Goal: Share content: Share content

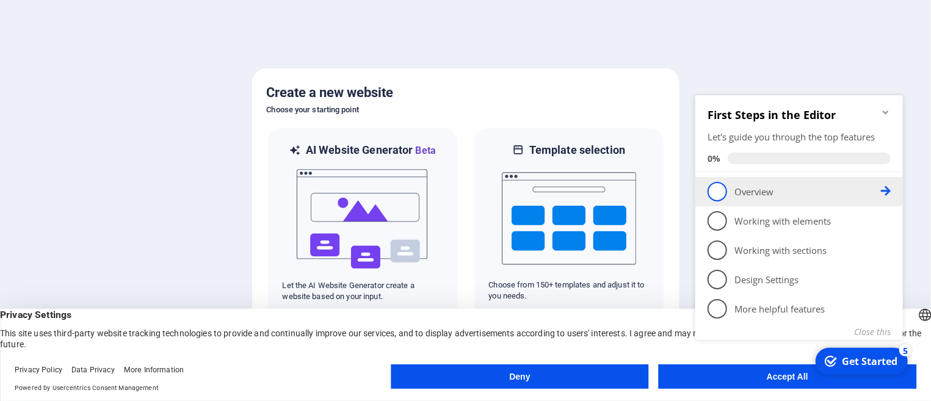
click at [719, 196] on span "1" at bounding box center [717, 191] width 20 height 20
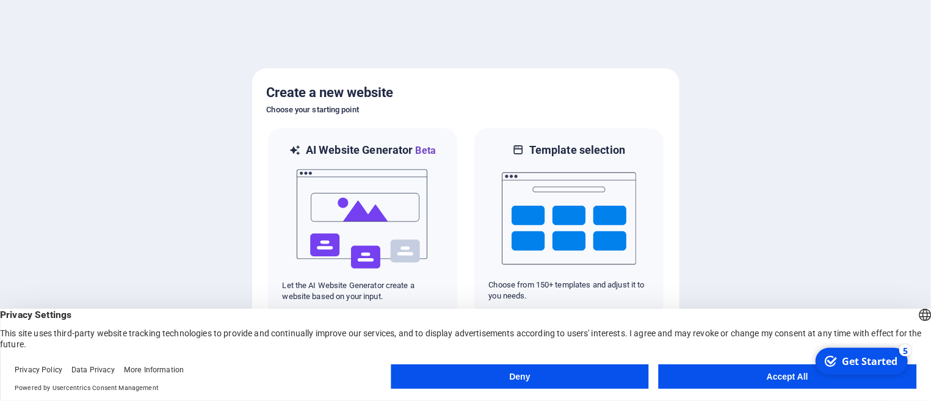
click at [765, 377] on button "Accept All" at bounding box center [788, 376] width 258 height 24
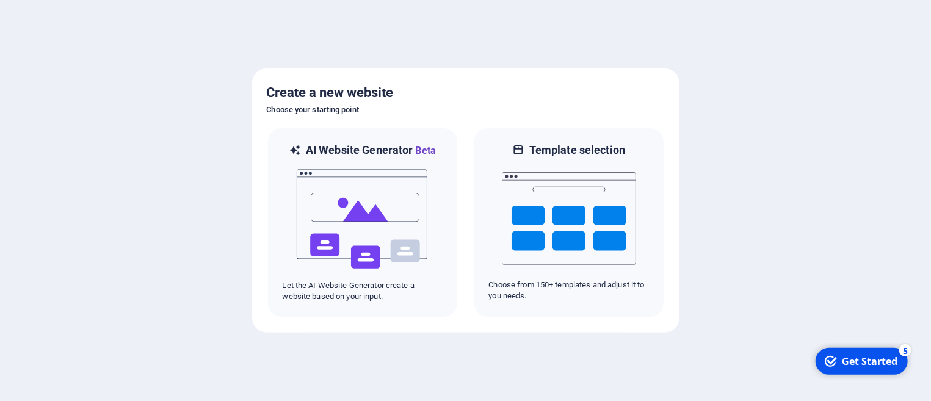
click at [860, 368] on div "checkmark Get Started 5" at bounding box center [861, 360] width 92 height 27
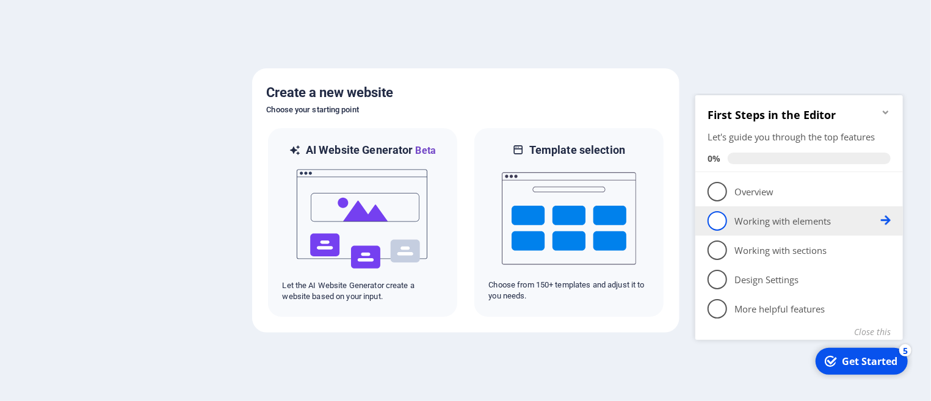
click at [776, 224] on p "Working with elements - incomplete" at bounding box center [807, 220] width 146 height 13
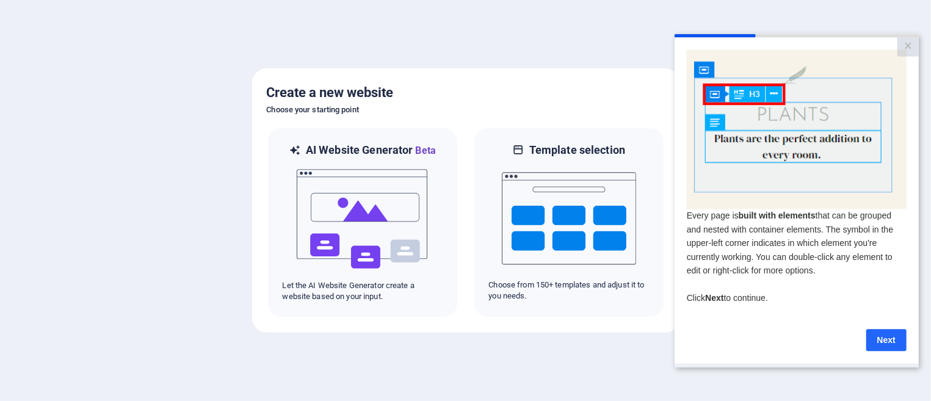
click at [886, 347] on link "Next" at bounding box center [886, 339] width 40 height 22
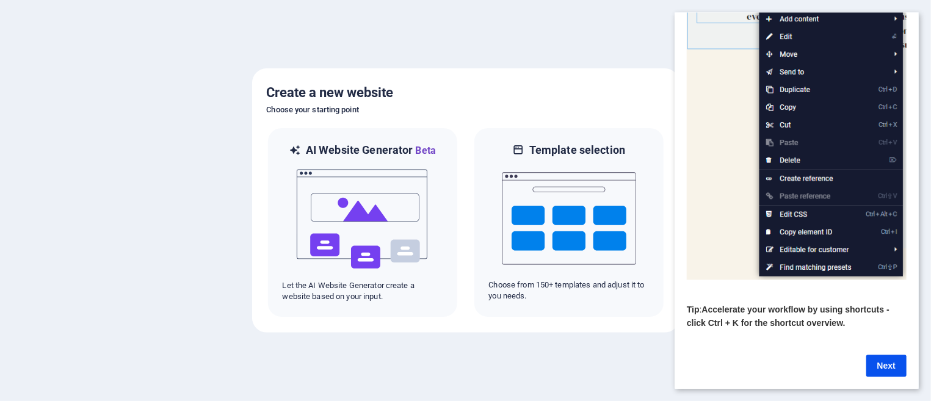
scroll to position [155, 0]
click at [882, 355] on link "Next" at bounding box center [886, 366] width 40 height 22
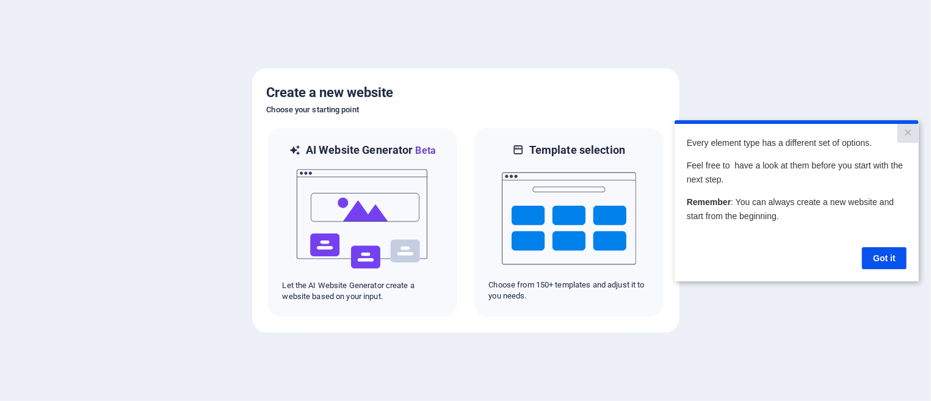
scroll to position [0, 0]
click at [878, 258] on link "Got it" at bounding box center [883, 258] width 45 height 22
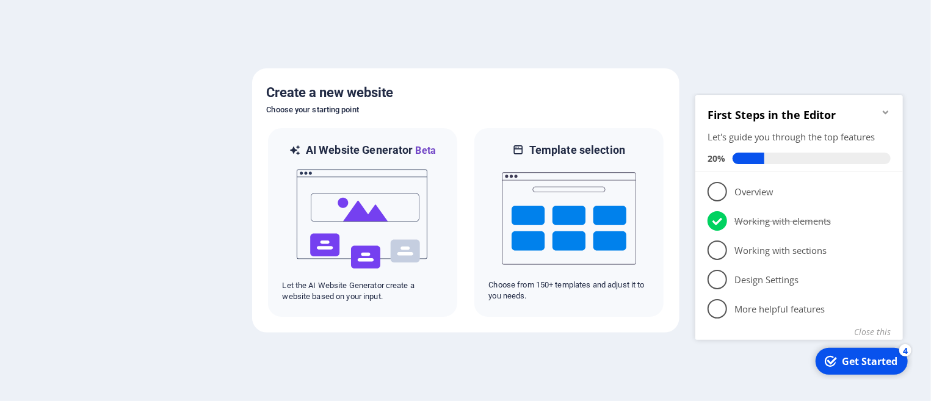
click at [856, 363] on div "Get Started" at bounding box center [869, 360] width 56 height 13
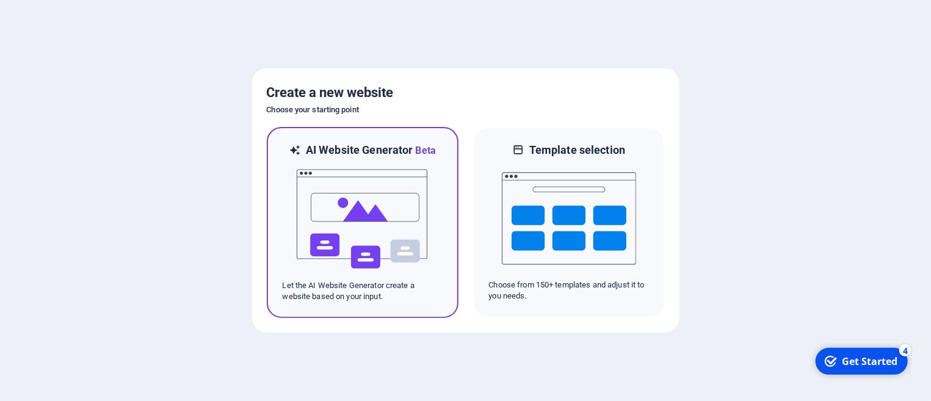
click at [386, 228] on img at bounding box center [362, 219] width 134 height 122
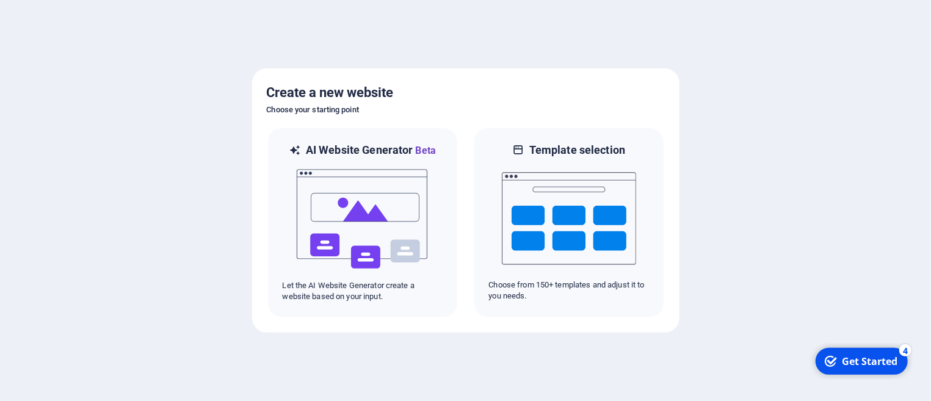
click at [861, 355] on div "checkmark Get Started 4" at bounding box center [861, 360] width 92 height 27
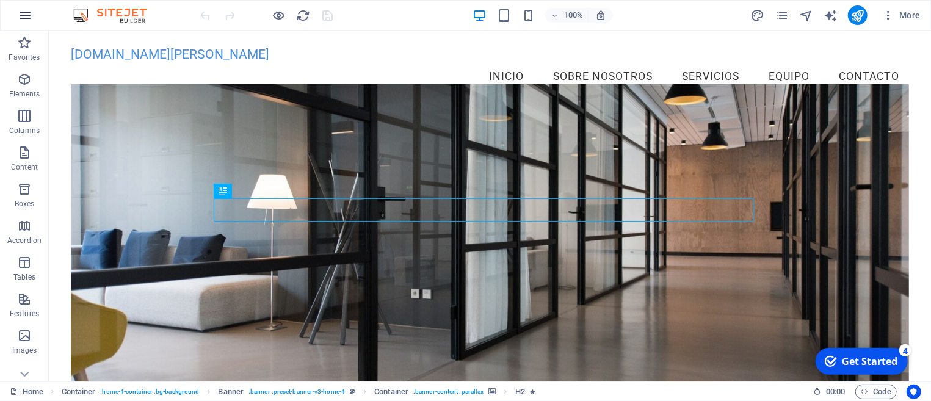
click at [18, 15] on button "button" at bounding box center [24, 15] width 29 height 29
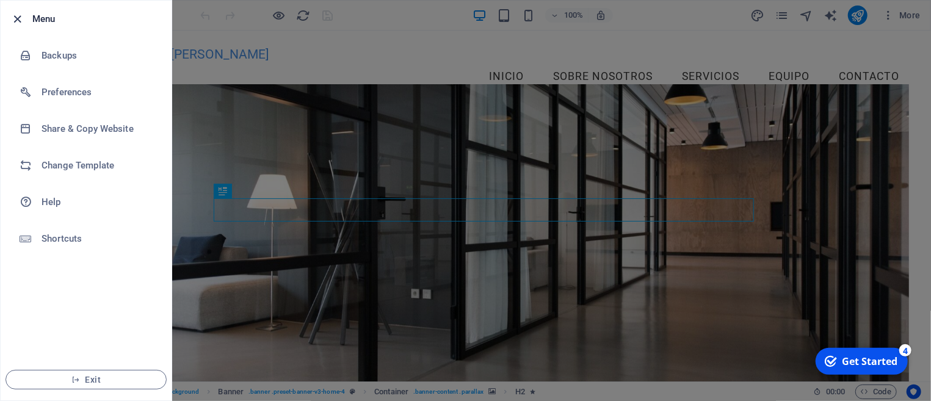
click at [21, 15] on icon "button" at bounding box center [18, 19] width 14 height 14
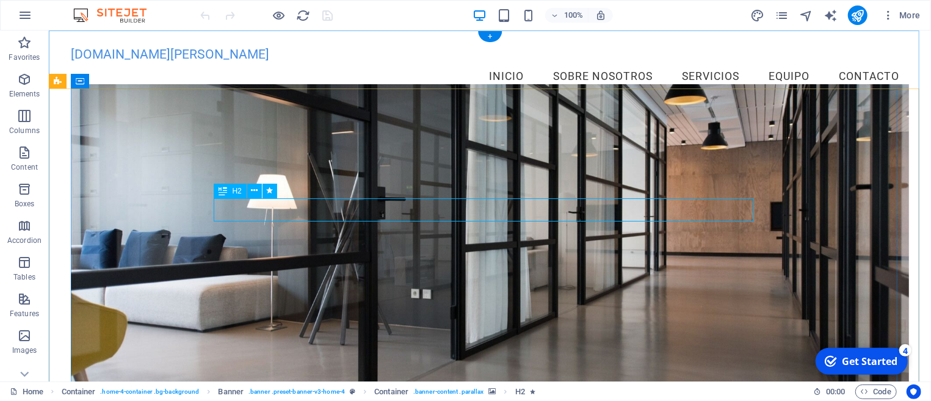
drag, startPoint x: 485, startPoint y: 215, endPoint x: 489, endPoint y: 222, distance: 7.5
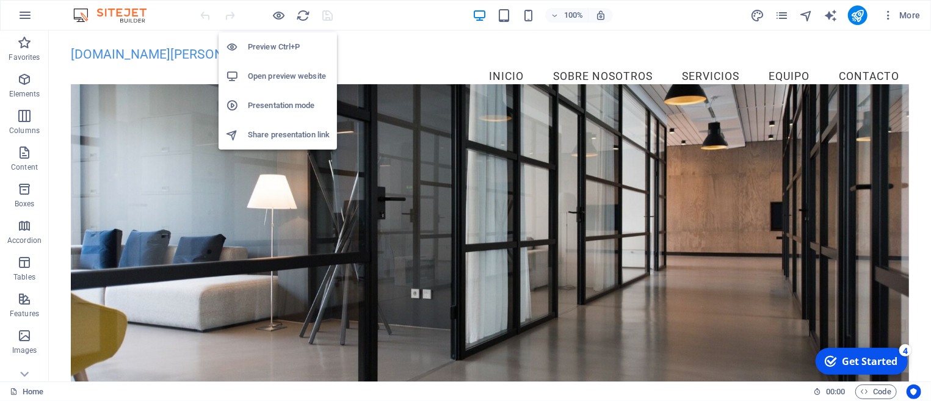
click at [304, 139] on h6 "Share presentation link" at bounding box center [289, 135] width 82 height 15
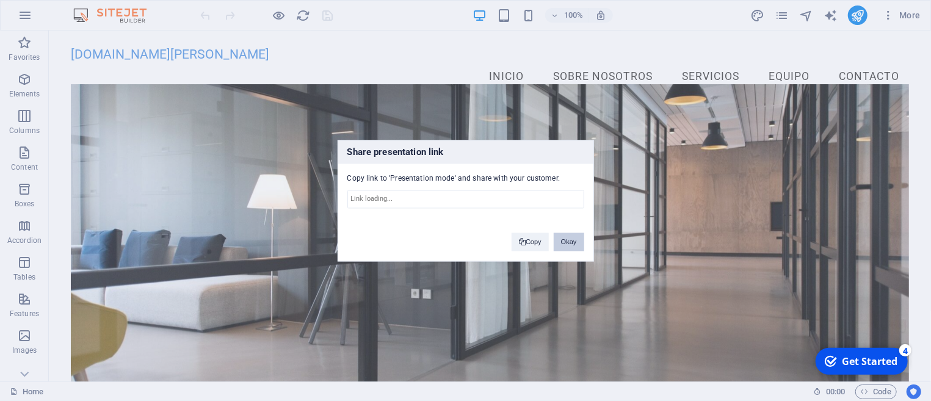
type input "https://cms.sitehub.io/presentation/2169187/50fd302d655c38c0bd94cfe5bf1530d875a…"
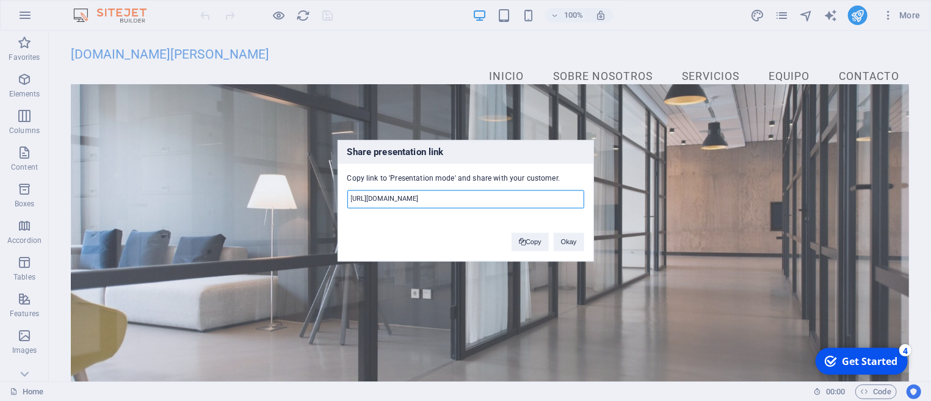
click at [541, 200] on input "https://cms.sitehub.io/presentation/2169187/50fd302d655c38c0bd94cfe5bf1530d875a…" at bounding box center [465, 199] width 237 height 18
click at [541, 198] on input "https://cms.sitehub.io/presentation/2169187/50fd302d655c38c0bd94cfe5bf1530d875a…" at bounding box center [465, 199] width 237 height 18
click at [541, 197] on input "https://cms.sitehub.io/presentation/2169187/50fd302d655c38c0bd94cfe5bf1530d875a…" at bounding box center [465, 199] width 237 height 18
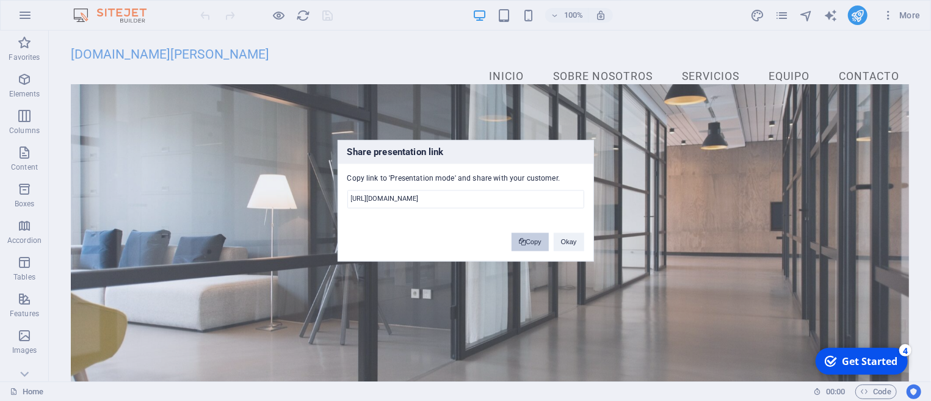
click at [534, 239] on button "Copy" at bounding box center [529, 242] width 37 height 18
click at [566, 239] on button "Okay" at bounding box center [569, 243] width 31 height 18
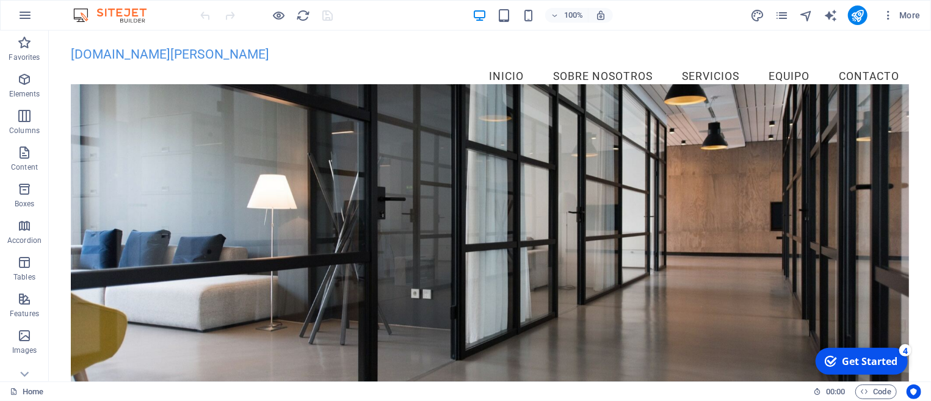
click at [877, 15] on div "More" at bounding box center [837, 15] width 175 height 20
click at [886, 13] on icon "button" at bounding box center [888, 15] width 12 height 12
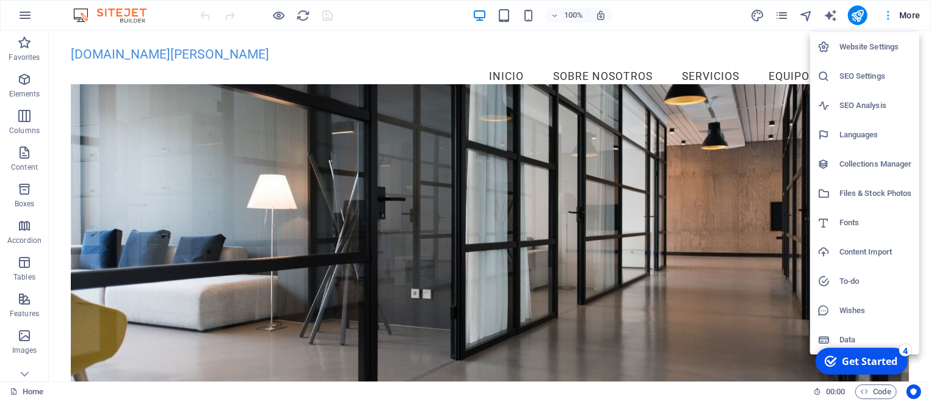
click at [886, 13] on div at bounding box center [465, 200] width 931 height 401
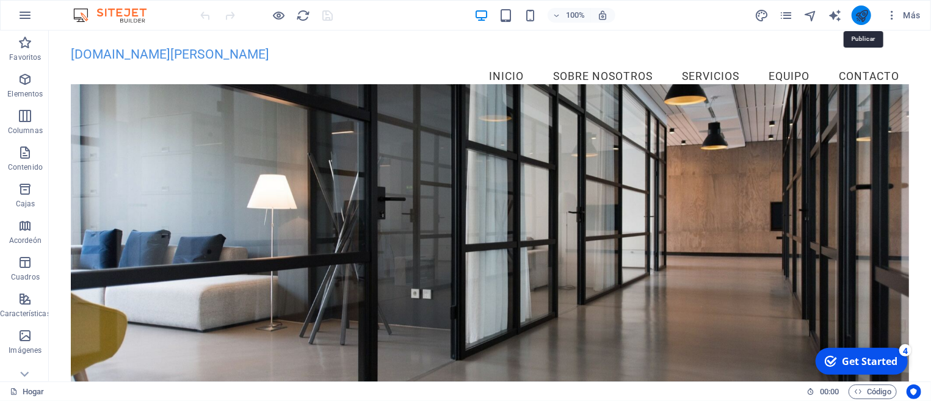
click at [867, 19] on icon "publicar" at bounding box center [862, 16] width 14 height 14
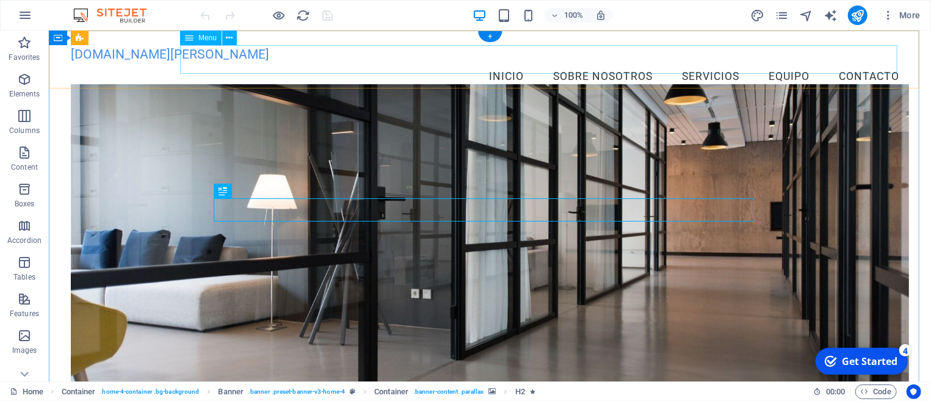
click at [521, 61] on nav "Inicio Sobre Nosotros Servicios Equipo Contacto" at bounding box center [489, 76] width 838 height 31
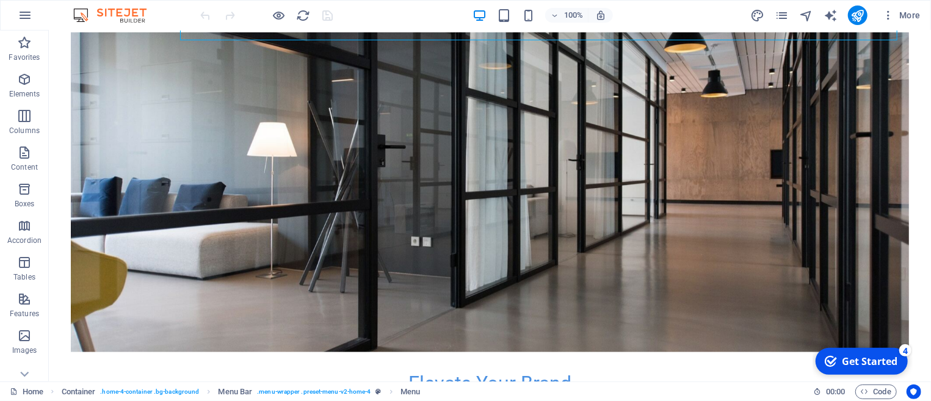
scroll to position [184, 0]
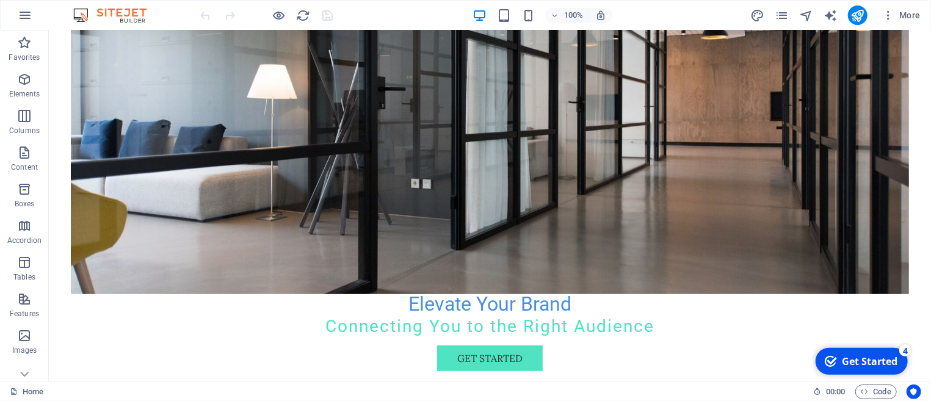
click at [850, 369] on div "checkmark Get Started 4" at bounding box center [861, 360] width 92 height 27
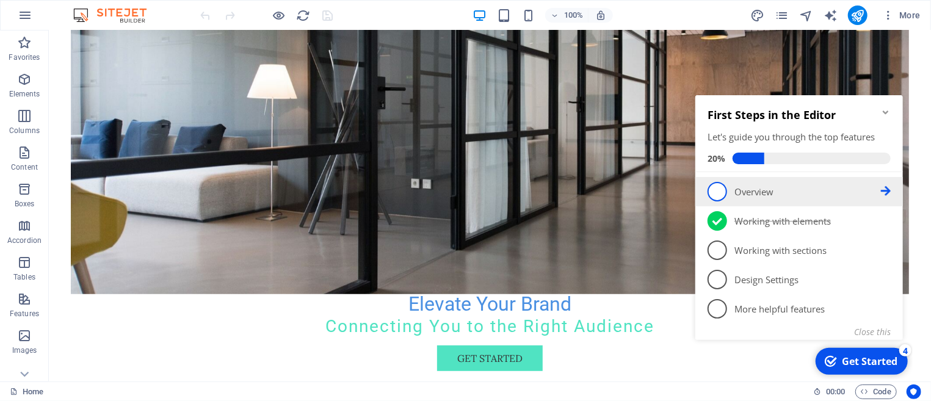
click at [763, 198] on p "Overview - incomplete" at bounding box center [807, 191] width 146 height 13
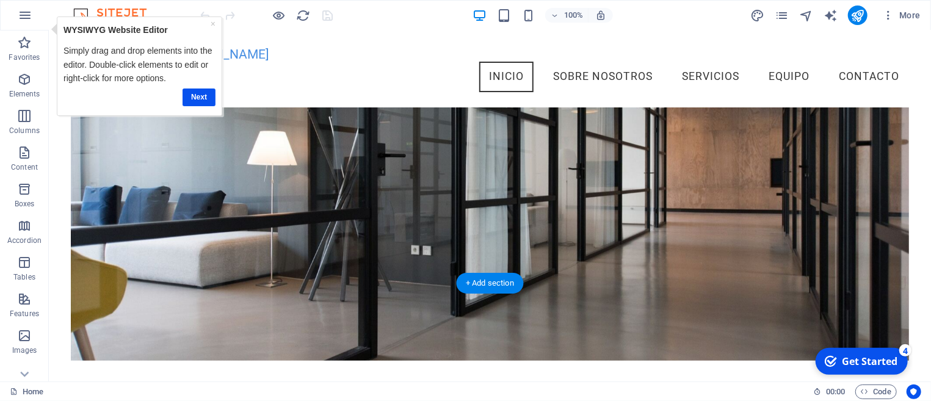
scroll to position [61, 0]
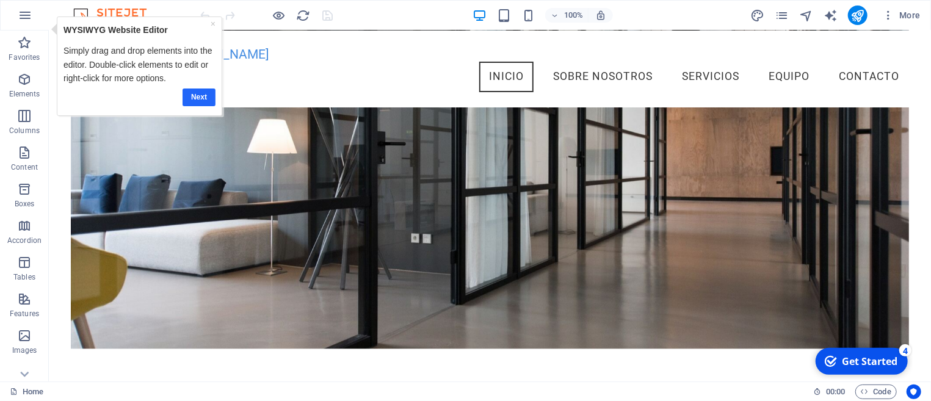
click at [194, 96] on link "Next" at bounding box center [199, 98] width 33 height 18
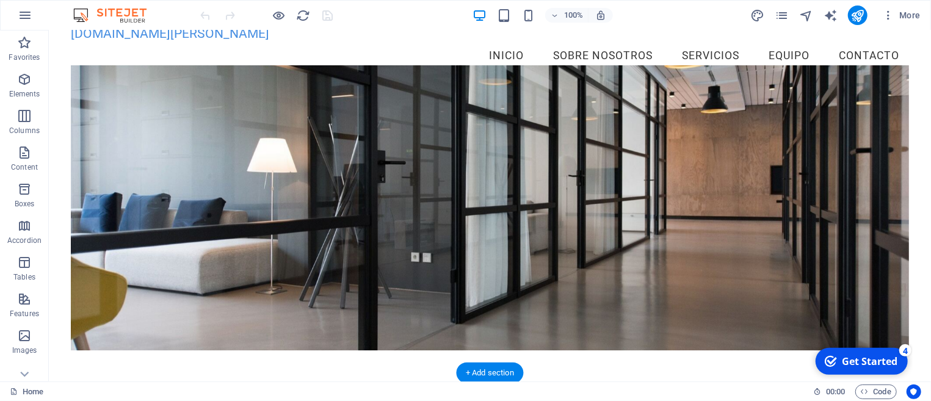
scroll to position [0, 0]
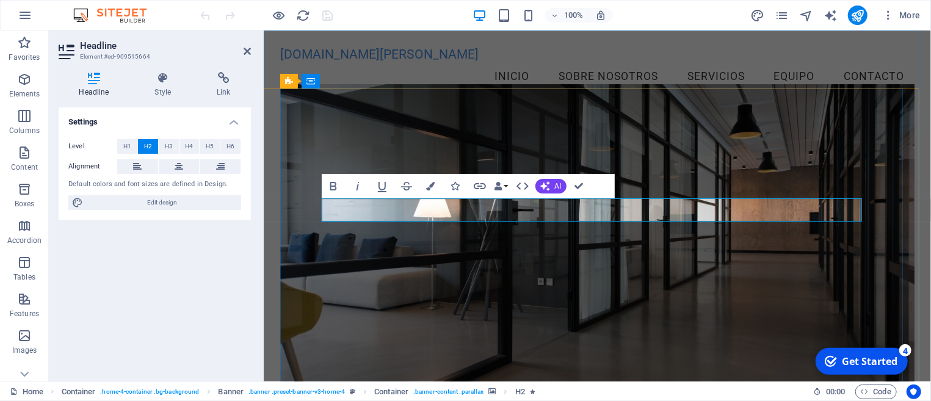
drag, startPoint x: 670, startPoint y: 204, endPoint x: 670, endPoint y: 215, distance: 10.4
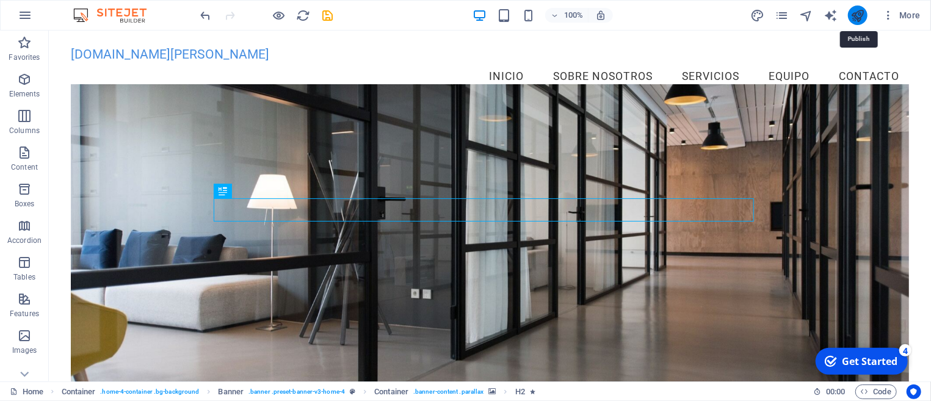
click at [855, 13] on icon "publish" at bounding box center [857, 16] width 14 height 14
